Goal: Task Accomplishment & Management: Complete application form

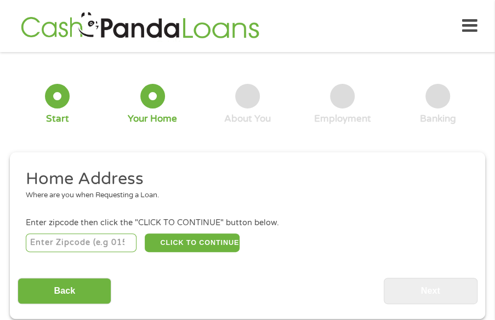
scroll to position [5, 0]
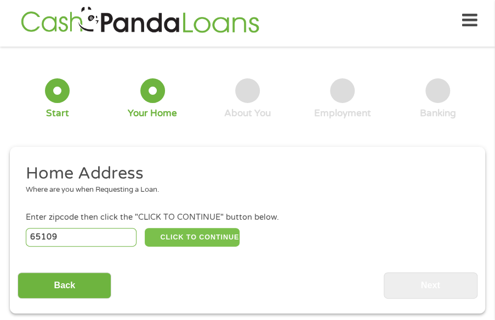
type input "65109"
click at [161, 235] on button "CLICK TO CONTINUE" at bounding box center [192, 237] width 95 height 19
type input "65109"
type input "[GEOGRAPHIC_DATA]"
select select "[US_STATE]"
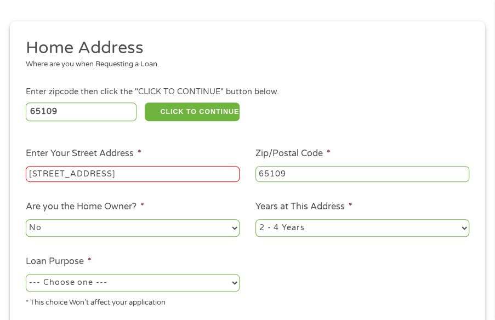
scroll to position [170, 0]
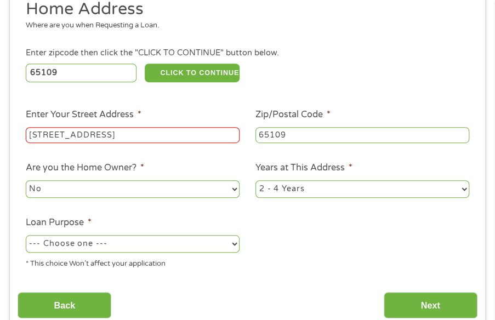
type input "[STREET_ADDRESS]"
click at [85, 234] on li "Loan Purpose * --- Choose one --- Pay Bills Debt Consolidation Home Improvement…" at bounding box center [133, 243] width 230 height 54
click at [83, 240] on select "--- Choose one --- Pay Bills Debt Consolidation Home Improvement Major Purchase…" at bounding box center [133, 244] width 214 height 18
select select "other"
click at [26, 236] on select "--- Choose one --- Pay Bills Debt Consolidation Home Improvement Major Purchase…" at bounding box center [133, 244] width 214 height 18
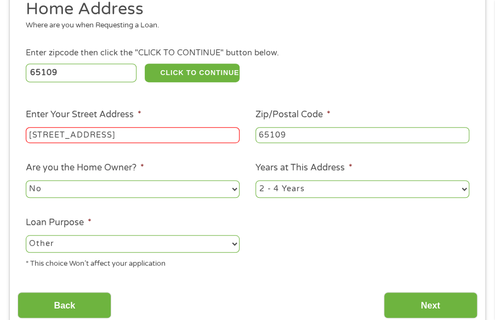
drag, startPoint x: 389, startPoint y: 303, endPoint x: 387, endPoint y: 285, distance: 18.7
click at [389, 303] on input "Next" at bounding box center [431, 305] width 94 height 27
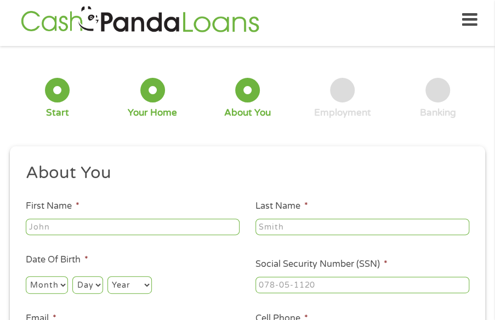
scroll to position [5, 0]
type input "[PERSON_NAME]"
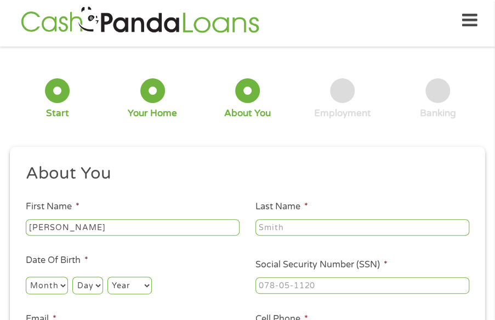
type input "[PERSON_NAME]"
click at [55, 282] on select "Month 1 2 3 4 5 6 7 8 9 10 11 12" at bounding box center [47, 286] width 42 height 18
select select "7"
click at [26, 277] on select "Month 1 2 3 4 5 6 7 8 9 10 11 12" at bounding box center [47, 286] width 42 height 18
click at [87, 287] on select "Day 1 2 3 4 5 6 7 8 9 10 11 12 13 14 15 16 17 18 19 20 21 22 23 24 25 26 27 28 …" at bounding box center [87, 286] width 30 height 18
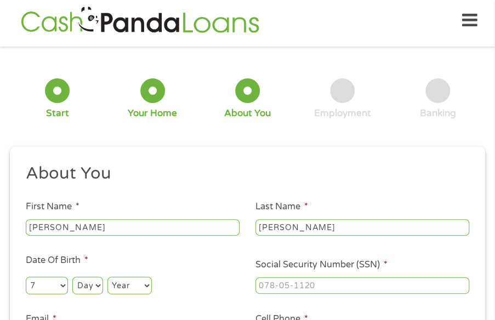
select select "26"
click at [129, 292] on select "Year [DATE] 2006 2005 2004 2003 2002 2001 2000 1999 1998 1997 1996 1995 1994 19…" at bounding box center [129, 286] width 44 height 18
select select "1962"
click at [107, 277] on select "Year [DATE] 2006 2005 2004 2003 2002 2001 2000 1999 1998 1997 1996 1995 1994 19…" at bounding box center [129, 286] width 44 height 18
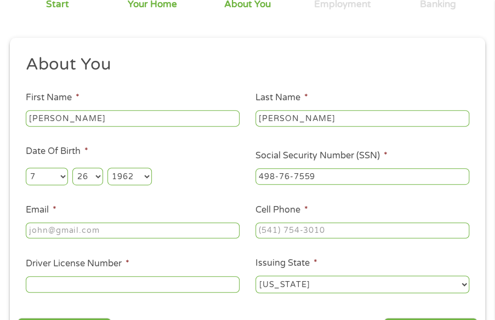
scroll to position [115, 0]
type input "498-76-7559"
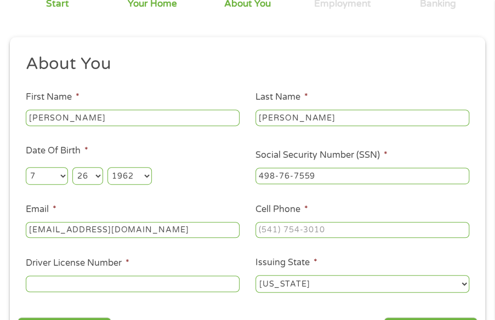
type input "[EMAIL_ADDRESS][DOMAIN_NAME]"
type input "[PHONE_NUMBER]"
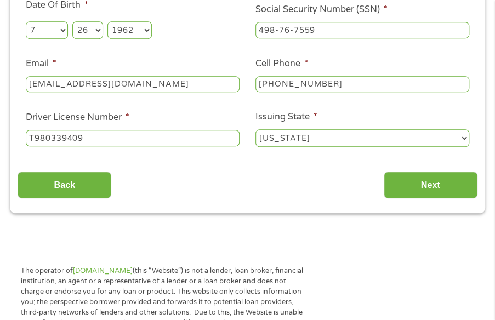
scroll to position [280, 0]
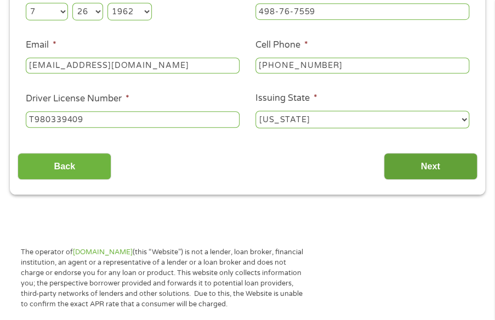
type input "T980339409"
click at [393, 165] on input "Next" at bounding box center [431, 166] width 94 height 27
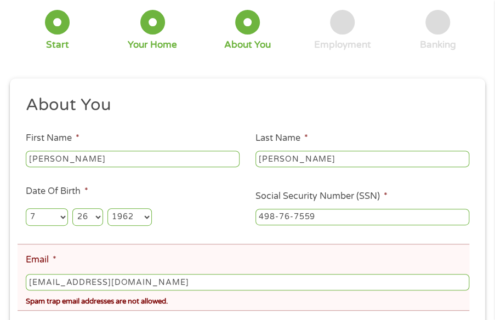
scroll to position [225, 0]
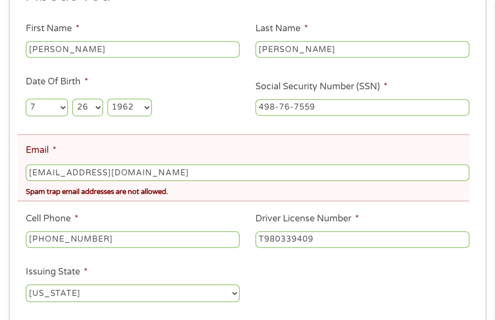
click at [263, 174] on input "[EMAIL_ADDRESS][DOMAIN_NAME]" at bounding box center [248, 172] width 444 height 16
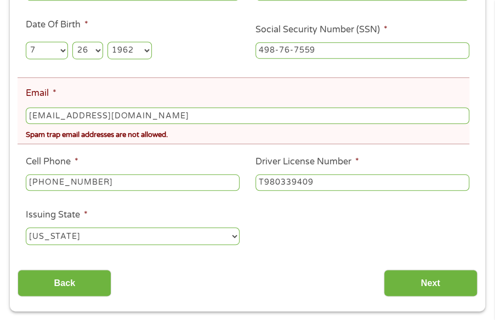
scroll to position [334, 0]
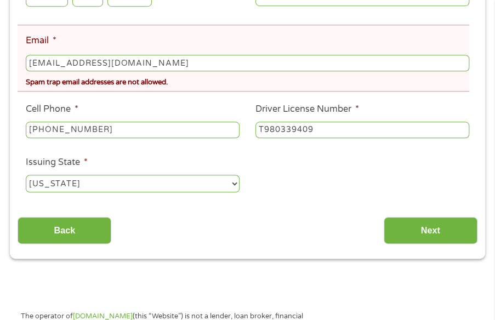
click at [156, 68] on input "[EMAIL_ADDRESS][DOMAIN_NAME]" at bounding box center [248, 63] width 444 height 16
click at [156, 69] on input "[EMAIL_ADDRESS][DOMAIN_NAME]" at bounding box center [248, 63] width 444 height 16
click at [172, 62] on input "[EMAIL_ADDRESS][DOMAIN_NAME]" at bounding box center [248, 63] width 444 height 16
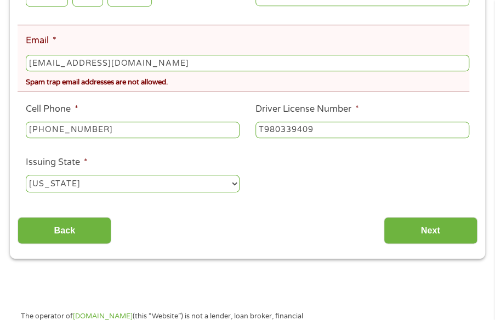
click at [172, 62] on input "[EMAIL_ADDRESS][DOMAIN_NAME]" at bounding box center [248, 63] width 444 height 16
type input "[EMAIL_ADDRESS][DOMAIN_NAME]"
click at [362, 188] on ul "About You This field is hidden when viewing the form Title * --- Choose one ---…" at bounding box center [247, 39] width 459 height 328
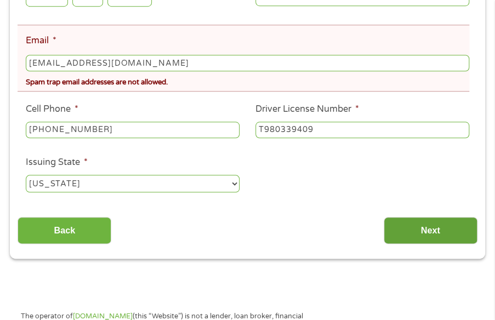
click at [428, 229] on input "Next" at bounding box center [431, 230] width 94 height 27
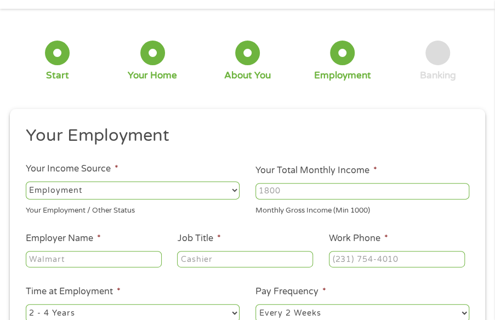
scroll to position [60, 0]
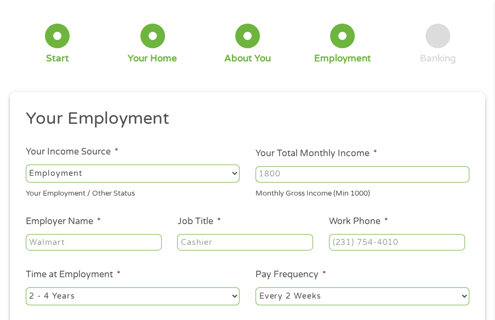
click at [299, 174] on input "Your Total Monthly Income *" at bounding box center [362, 174] width 214 height 16
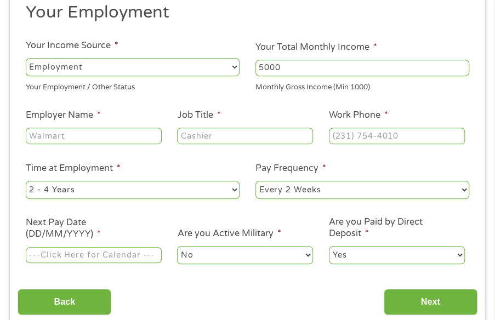
scroll to position [170, 0]
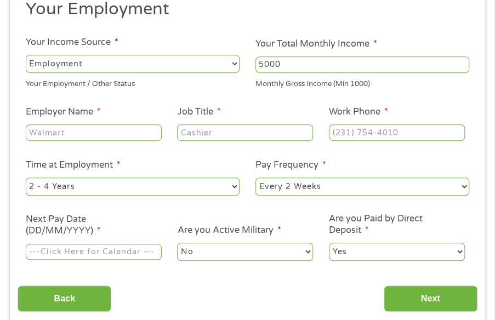
type input "5000"
click at [92, 137] on input "Employer Name *" at bounding box center [94, 132] width 136 height 16
type input "Walmart"
click at [229, 130] on input "Job Title *" at bounding box center [245, 132] width 136 height 16
type input "Manager"
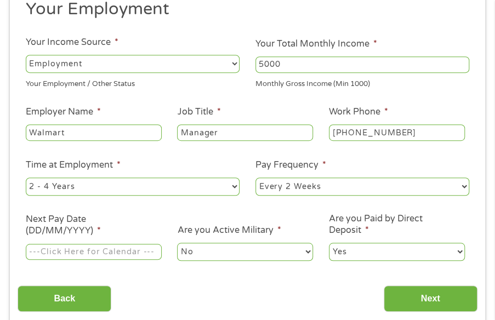
type input "[PHONE_NUMBER]"
click at [131, 256] on input "Next Pay Date (DD/MM/YYYY) *" at bounding box center [94, 252] width 136 height 16
click at [132, 255] on input "Next Pay Date (DD/MM/YYYY) *" at bounding box center [94, 252] width 136 height 16
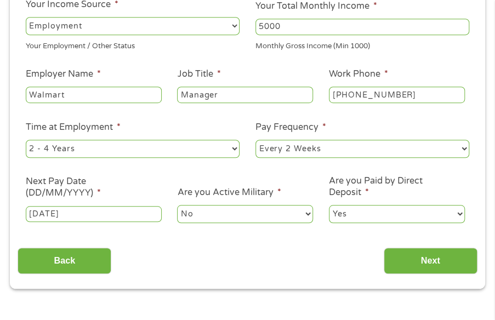
scroll to position [225, 0]
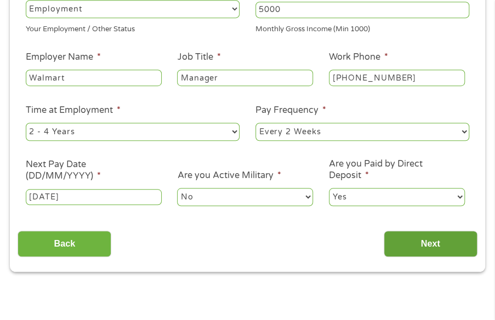
type input "[DATE]"
click at [408, 248] on input "Next" at bounding box center [431, 244] width 94 height 27
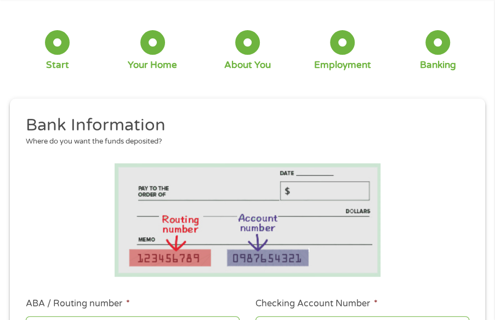
scroll to position [170, 0]
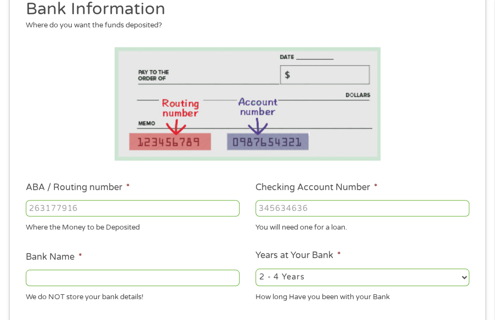
type input "061000227"
type input "5742125049"
click at [174, 213] on input "061000227" at bounding box center [133, 208] width 214 height 16
type input "[PERSON_NAME] FARGO BANK"
type input "061000227"
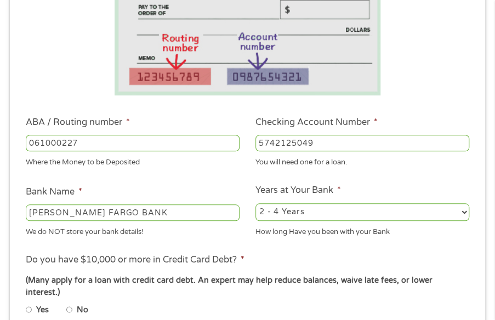
scroll to position [280, 0]
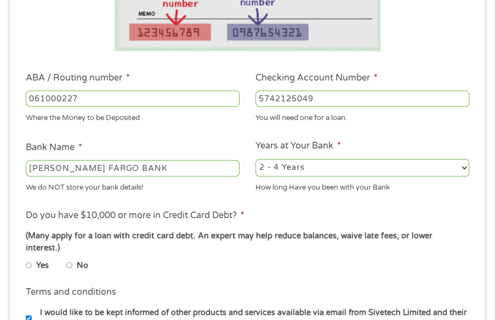
click at [70, 259] on input "No" at bounding box center [69, 265] width 7 height 13
radio input "true"
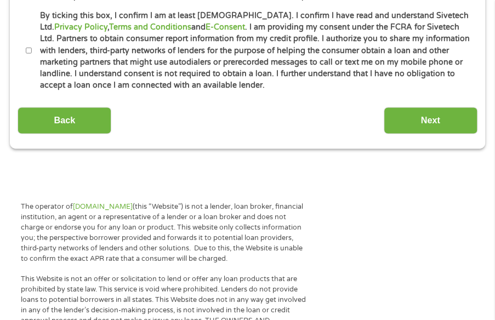
scroll to position [609, 0]
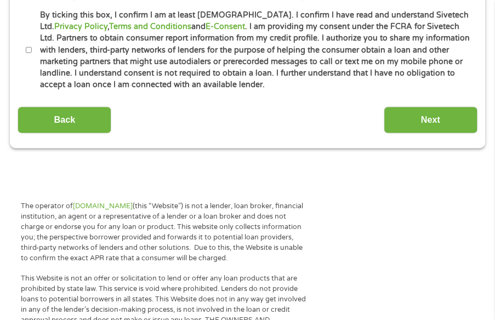
click at [201, 73] on label "By ticking this box, I confirm I am at least [DEMOGRAPHIC_DATA]. I confirm I ha…" at bounding box center [253, 50] width 442 height 82
click at [32, 56] on input "By ticking this box, I confirm I am at least [DEMOGRAPHIC_DATA]. I confirm I ha…" at bounding box center [29, 49] width 7 height 13
checkbox input "true"
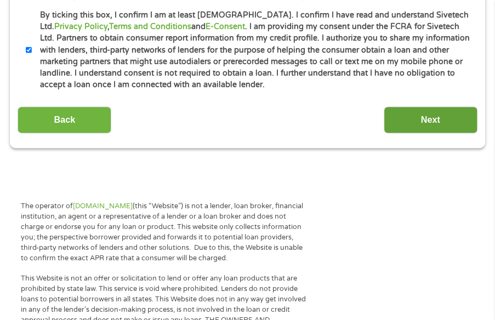
click at [396, 110] on input "Next" at bounding box center [431, 119] width 94 height 27
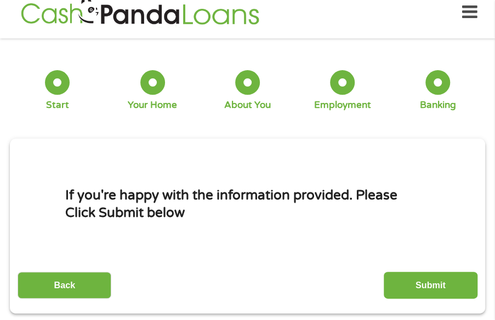
scroll to position [5, 0]
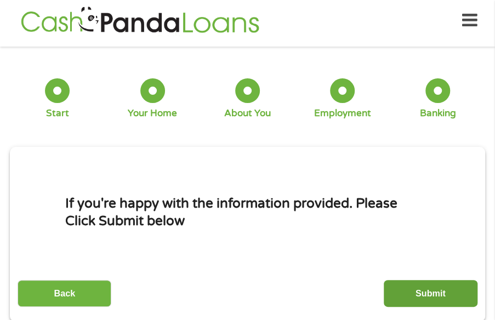
click at [459, 293] on input "Submit" at bounding box center [431, 293] width 94 height 27
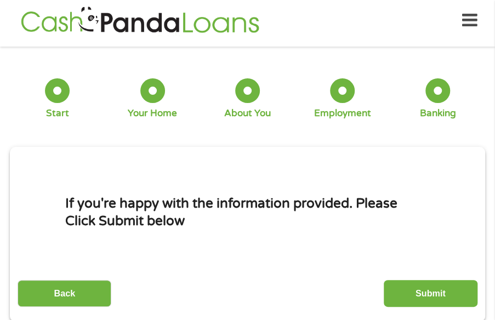
scroll to position [0, 0]
